Goal: Information Seeking & Learning: Learn about a topic

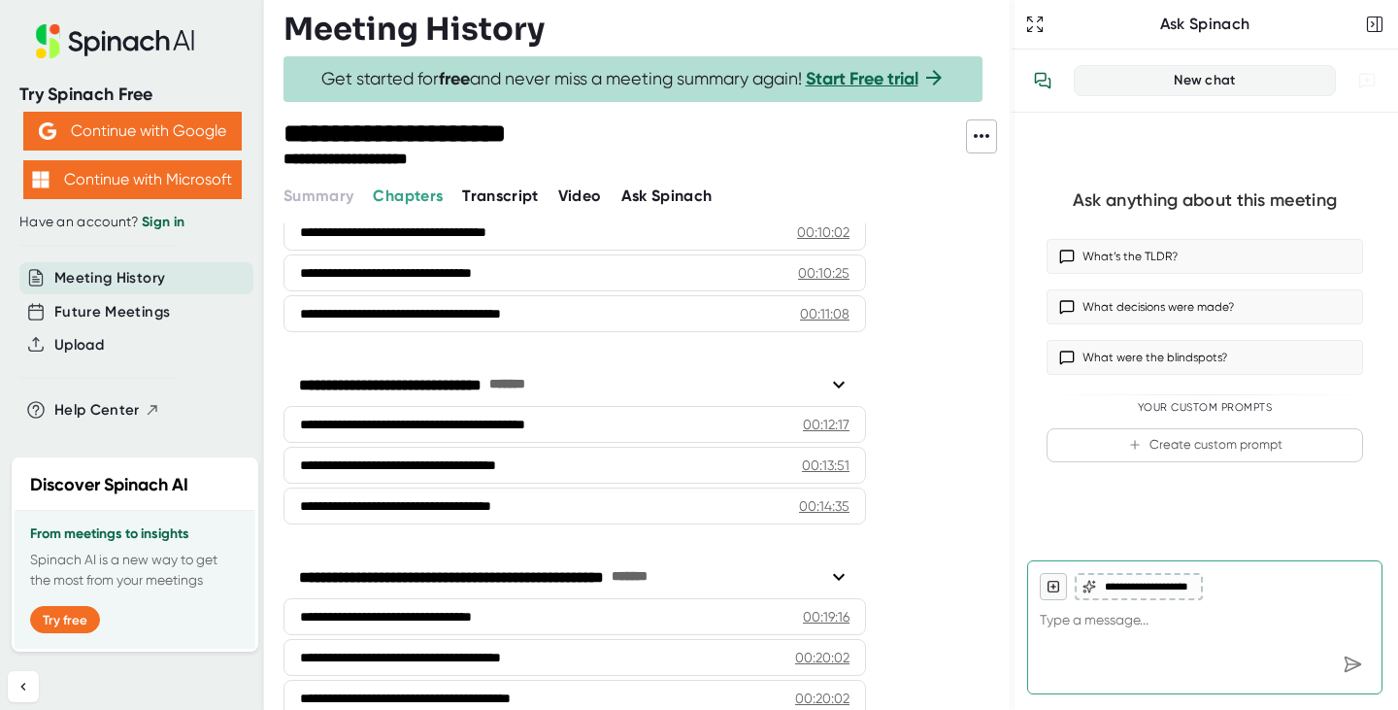
scroll to position [755, 0]
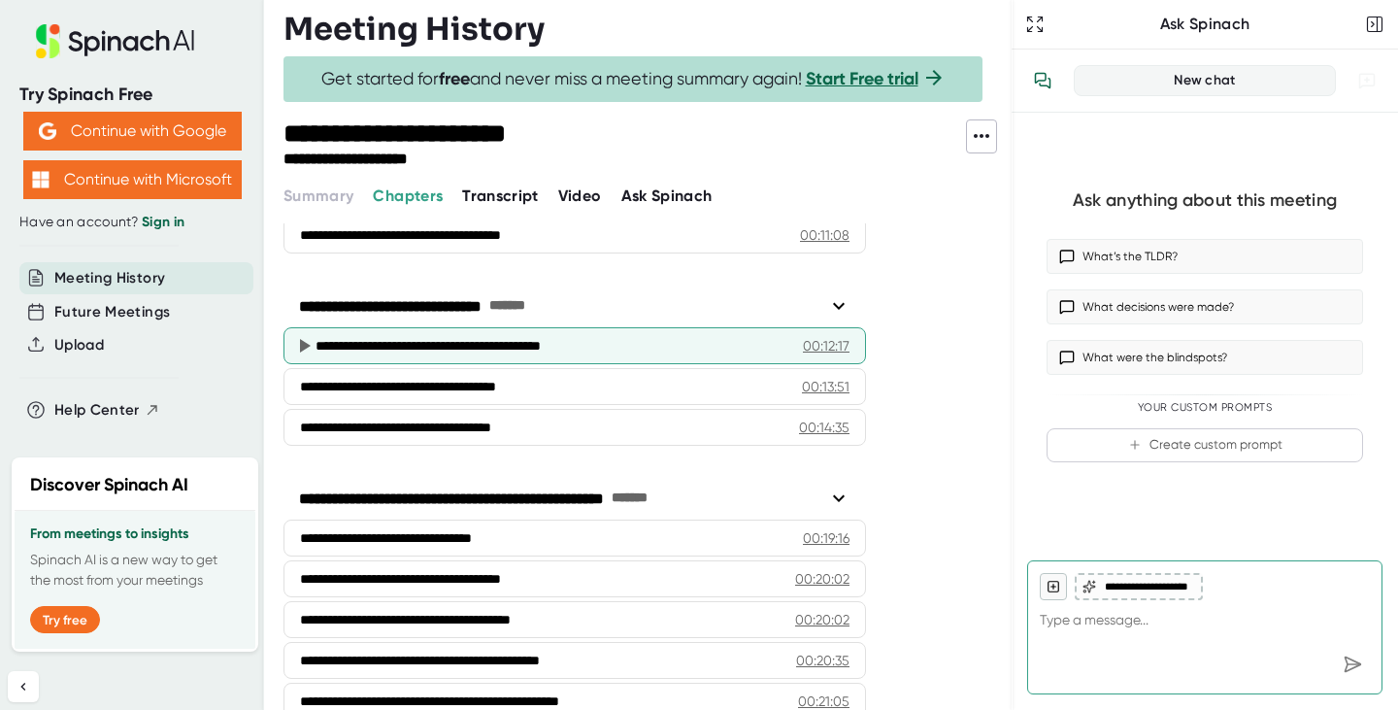
click at [300, 345] on icon at bounding box center [305, 346] width 11 height 14
click at [512, 346] on div "**********" at bounding box center [552, 345] width 472 height 19
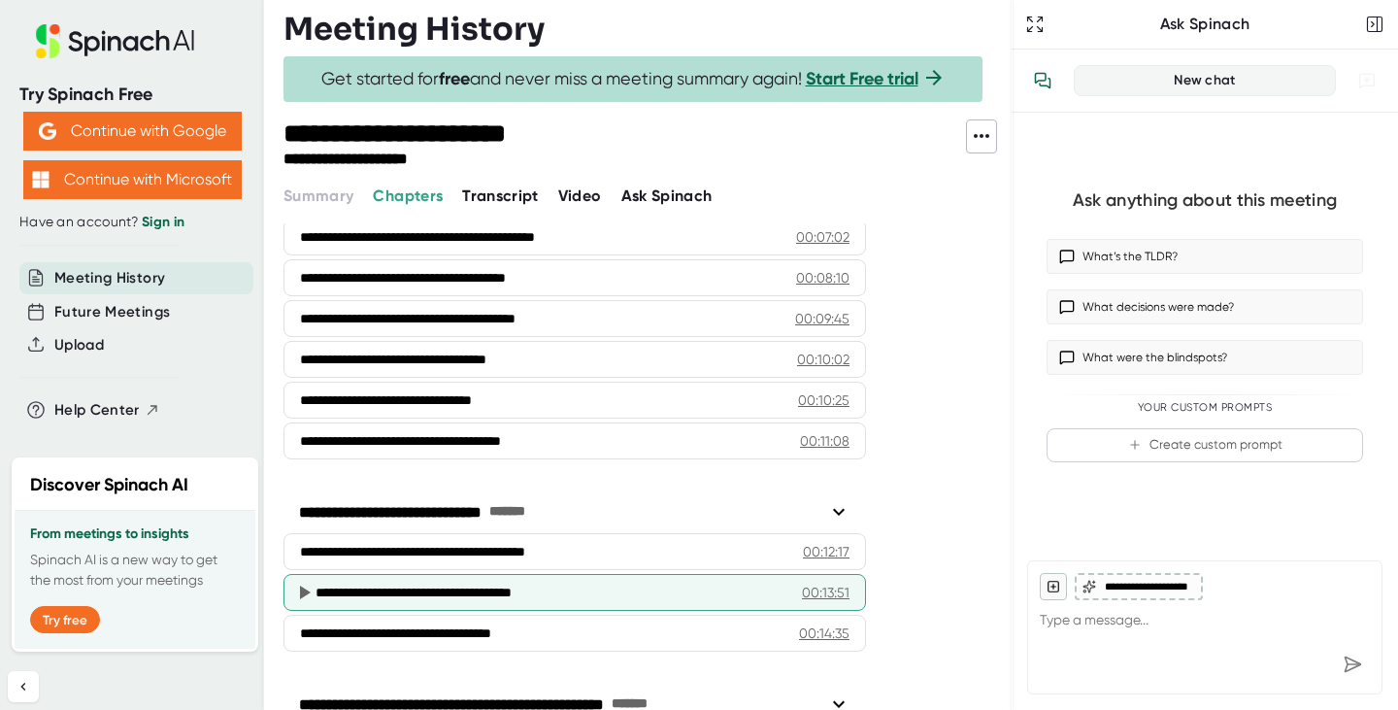
scroll to position [548, 0]
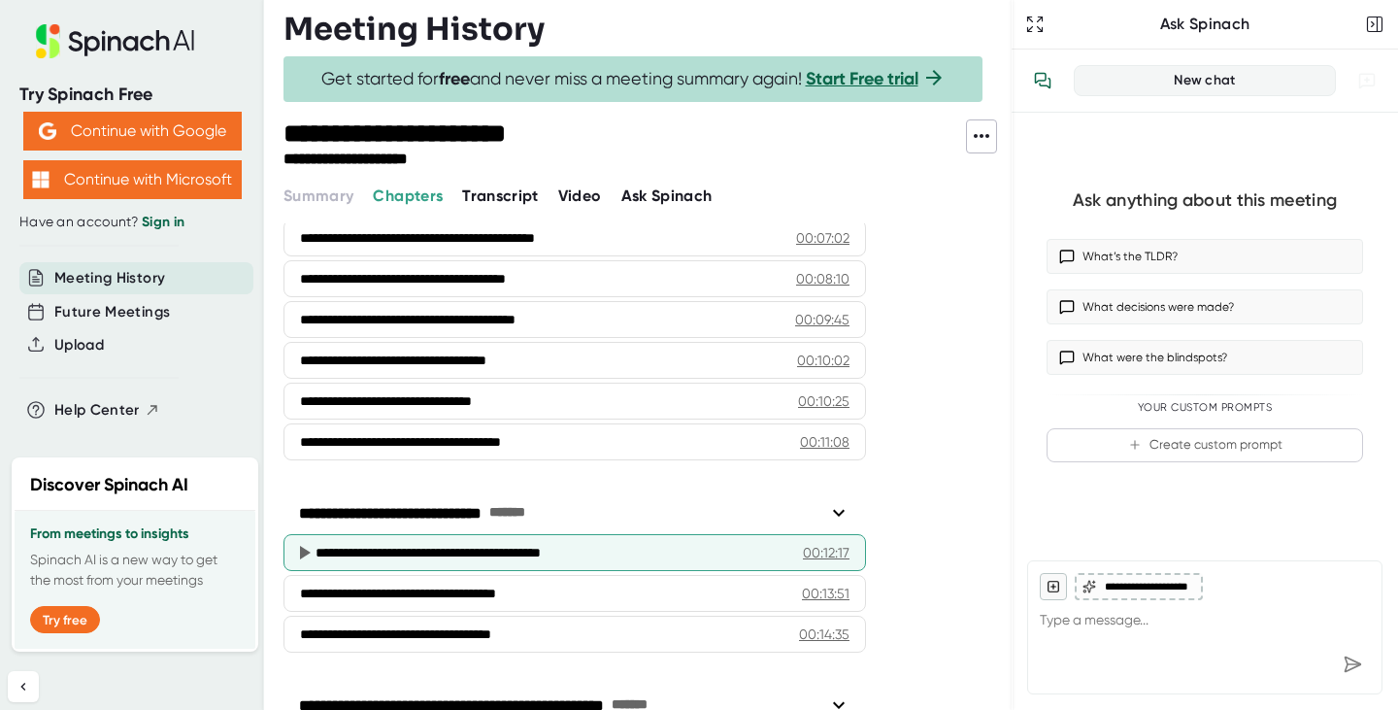
click at [301, 555] on icon at bounding box center [305, 553] width 11 height 14
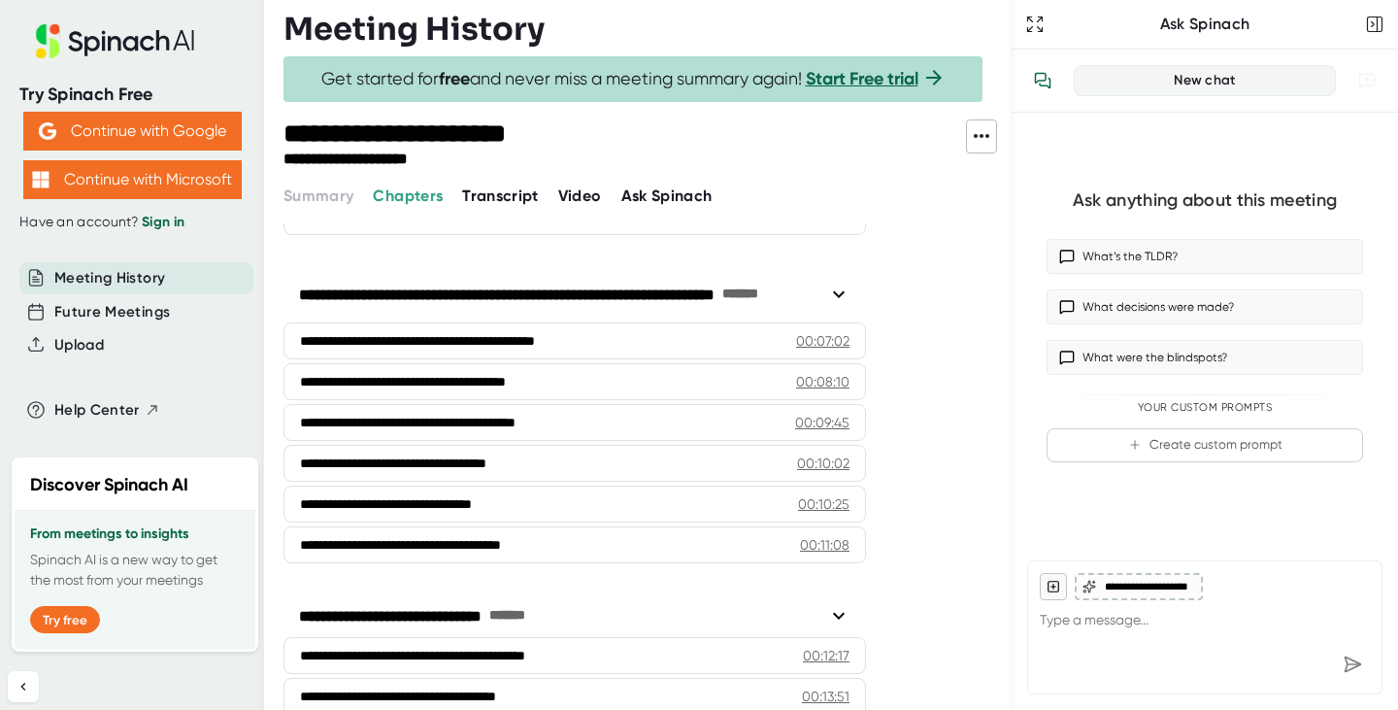
scroll to position [442, 0]
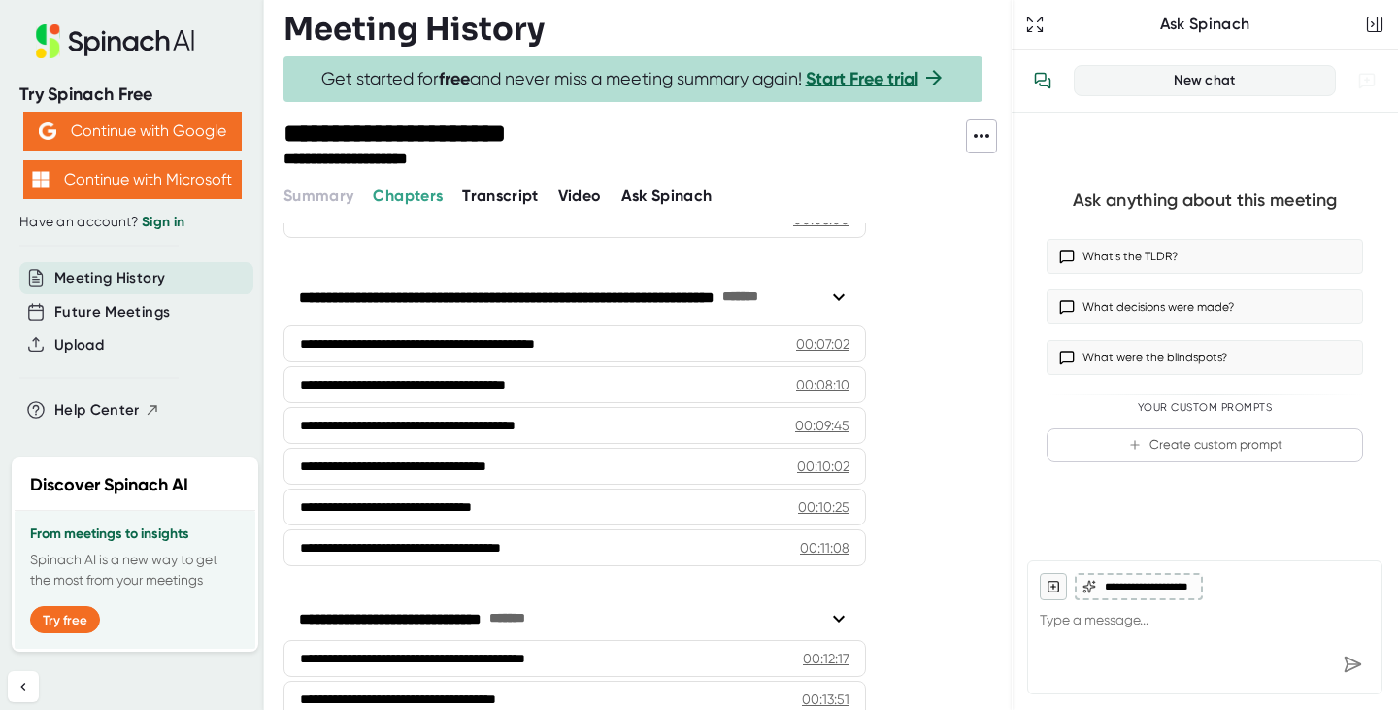
click at [532, 202] on span "Transcript" at bounding box center [500, 195] width 77 height 18
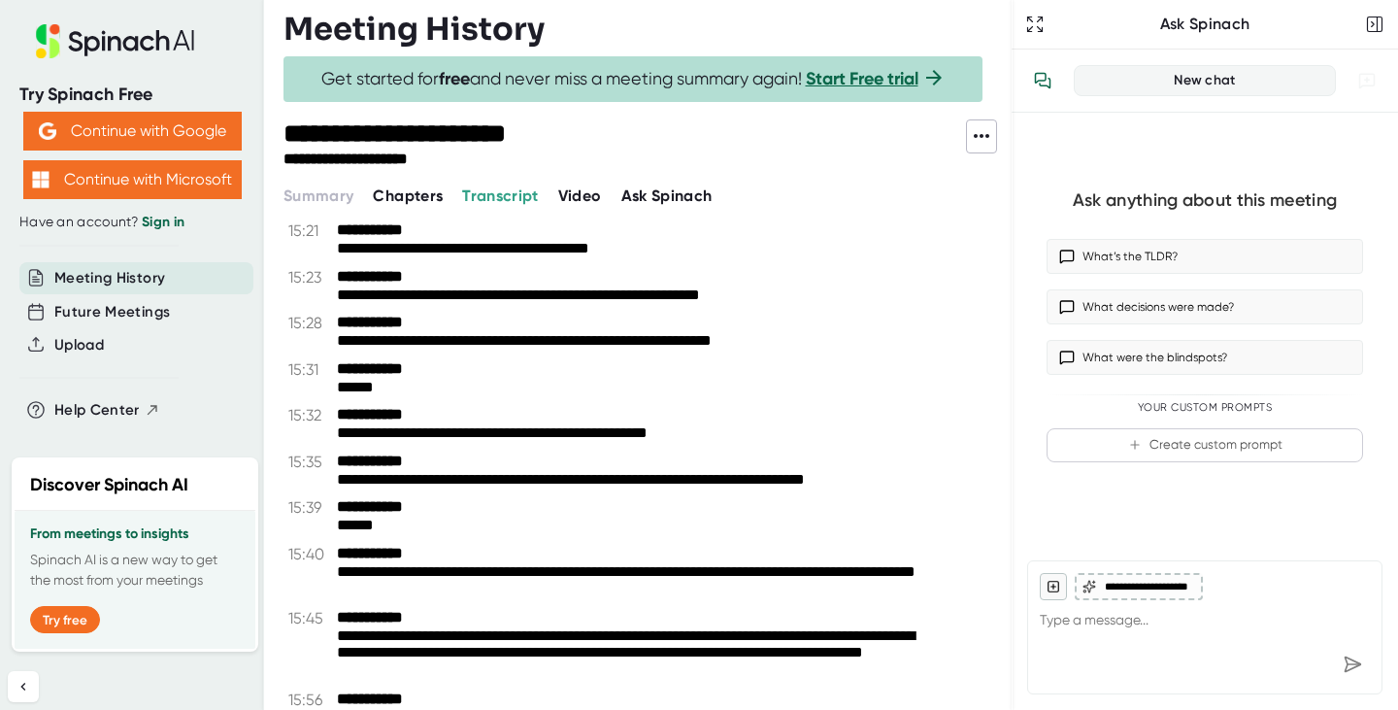
scroll to position [10516, 0]
